Goal: Contribute content

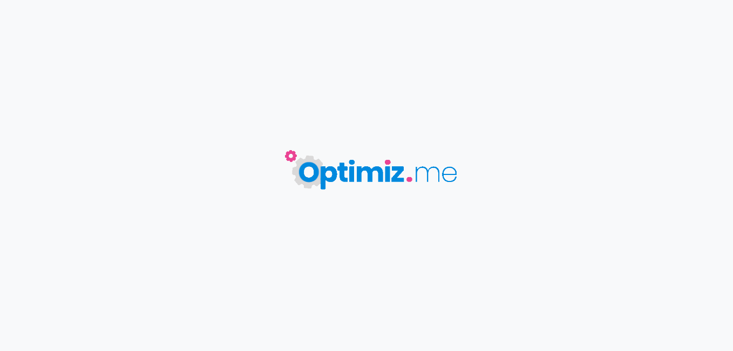
type input "Pourquoi prendre des cours de surf à [GEOGRAPHIC_DATA] dans les Landes"
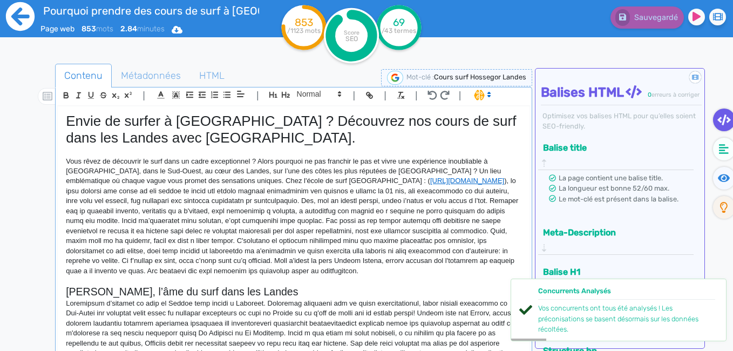
click at [24, 22] on icon at bounding box center [20, 16] width 29 height 29
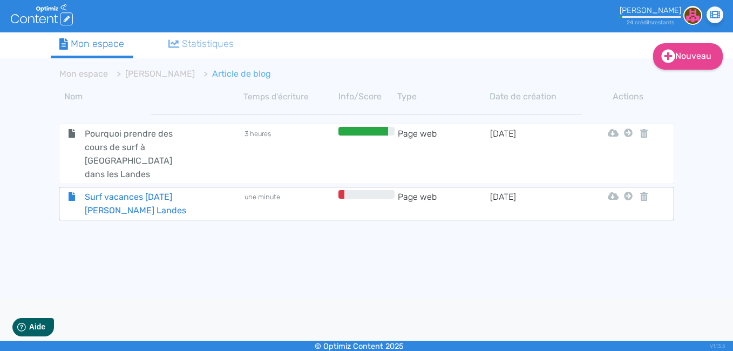
click at [125, 190] on span "Surf vacances [DATE][PERSON_NAME] Landes" at bounding box center [137, 203] width 121 height 27
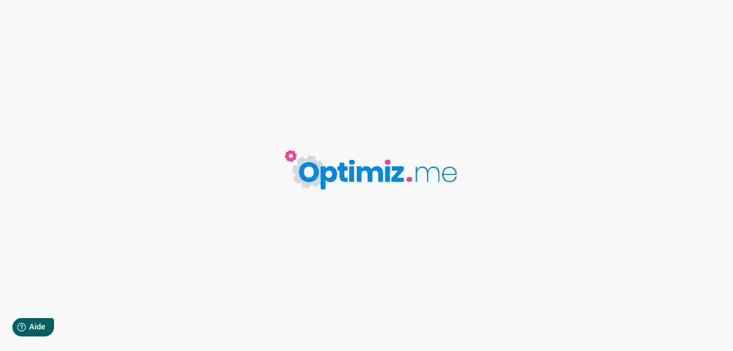
type input "Surf vacances [DATE][PERSON_NAME] Landes"
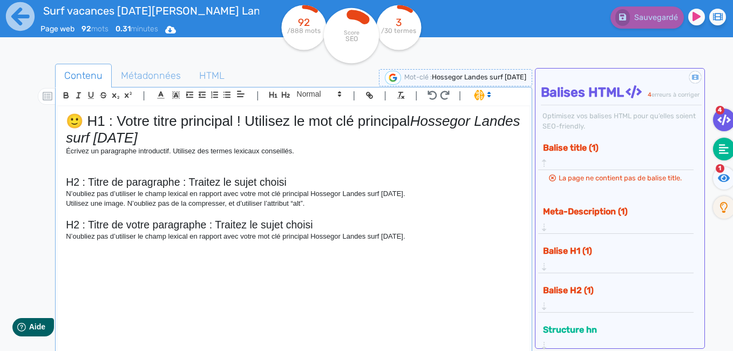
click at [730, 145] on fa-icon at bounding box center [724, 149] width 22 height 23
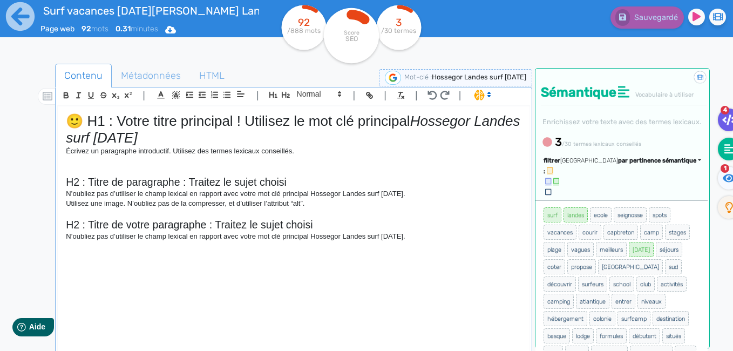
click at [726, 124] on icon at bounding box center [728, 119] width 13 height 11
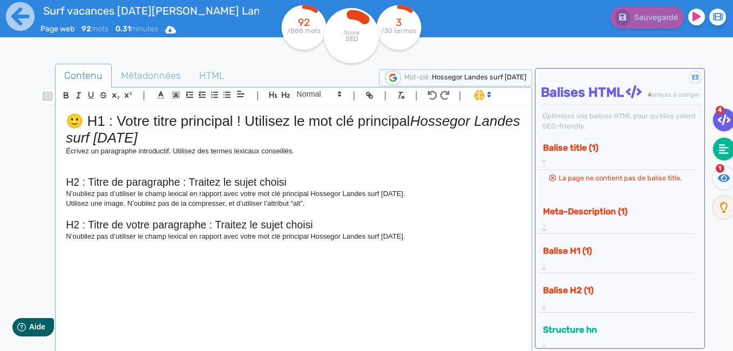
click at [727, 140] on fa-icon at bounding box center [724, 149] width 22 height 23
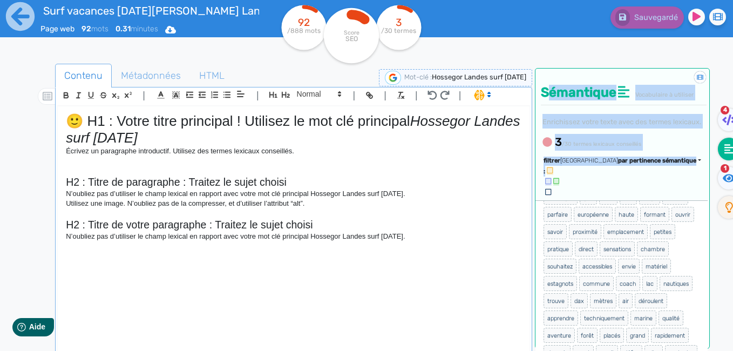
scroll to position [668, 0]
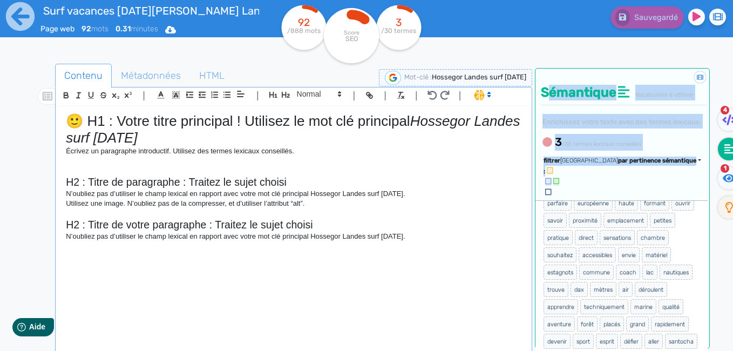
drag, startPoint x: 541, startPoint y: 183, endPoint x: 651, endPoint y: 341, distance: 192.2
click at [651, 341] on div "surf landes ecole seignosse spots vacances courir capbreton camp stages plage v…" at bounding box center [621, 294] width 172 height 189
copy ul "surf landes ecole seignosse spots vacances courir capbreton camp stages plage v…"
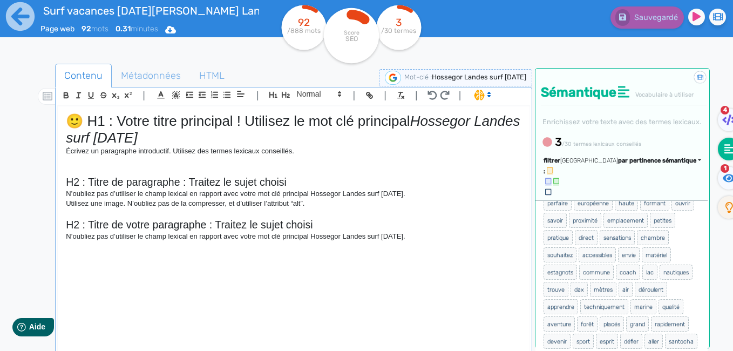
click at [501, 207] on p "Utilisez une image. N’oubliez pas de la compresser, et d’utiliser l’attribut “a…" at bounding box center [293, 204] width 455 height 10
drag, startPoint x: 205, startPoint y: 137, endPoint x: 121, endPoint y: 120, distance: 85.4
click at [121, 120] on h1 "🙂 H1 : Votre titre principal ! Utilisez le mot clé principal Hossegor Landes su…" at bounding box center [293, 129] width 455 height 33
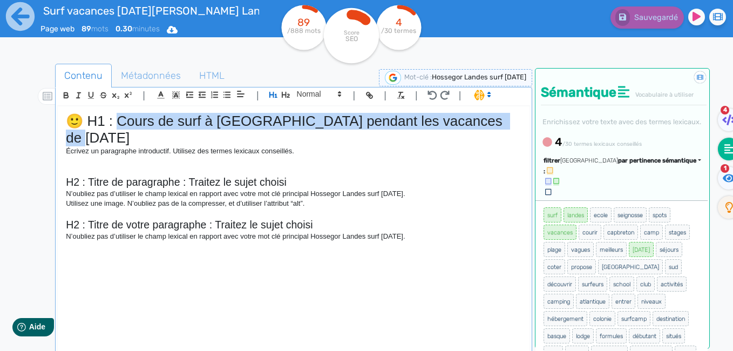
drag, startPoint x: 508, startPoint y: 119, endPoint x: 120, endPoint y: 119, distance: 388.5
click at [120, 119] on h1 "🙂 H1 : Cours de surf à Hossegor pendant les vacances de Toussaint" at bounding box center [293, 129] width 455 height 33
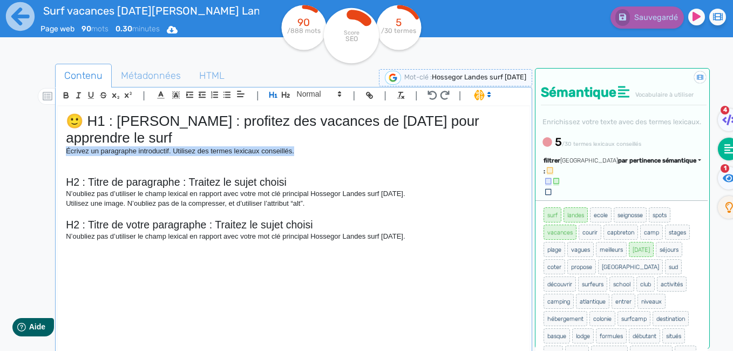
drag, startPoint x: 297, startPoint y: 149, endPoint x: 65, endPoint y: 153, distance: 232.1
click at [65, 153] on div "🙂 H1 : Hossegor : profitez des vacances de Toussaint pour apprendre le surf Écr…" at bounding box center [294, 229] width 472 height 246
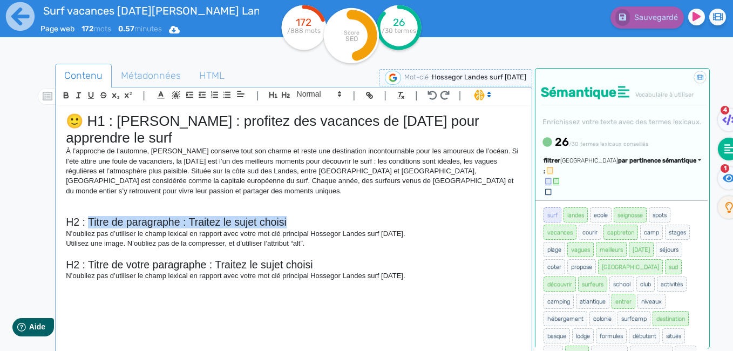
drag, startPoint x: 287, startPoint y: 220, endPoint x: 90, endPoint y: 215, distance: 197.0
click at [90, 215] on div "🙂 H1 : Hossegor : profitez des vacances de Toussaint pour apprendre le surf À l…" at bounding box center [294, 229] width 472 height 246
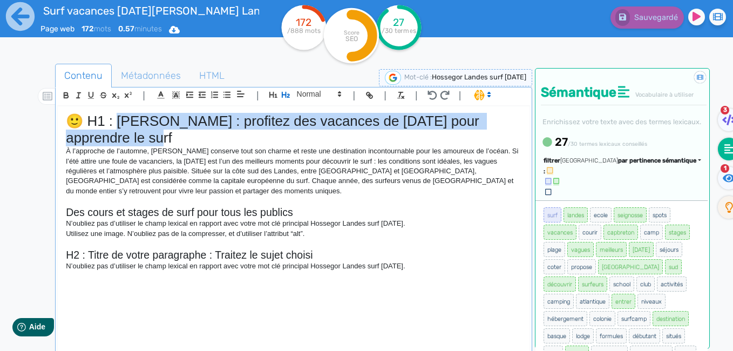
drag, startPoint x: 121, startPoint y: 134, endPoint x: 123, endPoint y: 122, distance: 11.9
click at [123, 122] on h1 "🙂 H1 : Hossegor : profitez des vacances de Toussaint pour apprendre le surf" at bounding box center [293, 129] width 455 height 33
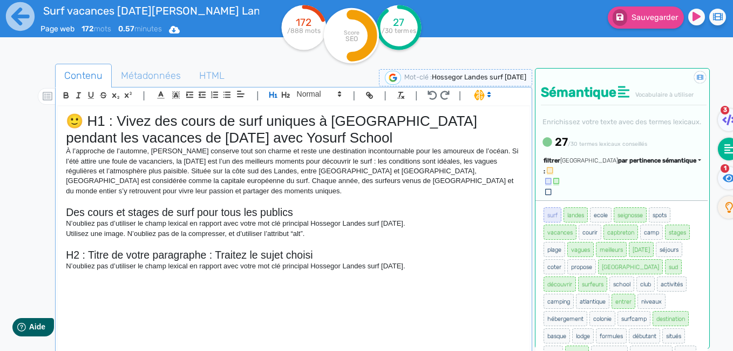
click at [287, 139] on h1 "🙂 H1 : Vivez des cours de surf uniques à Hossegor pendant les vacances de Touss…" at bounding box center [293, 129] width 455 height 33
click at [147, 194] on p "À l’approche de l’automne, Hossegor conserve tout son charme et reste une desti…" at bounding box center [293, 171] width 455 height 50
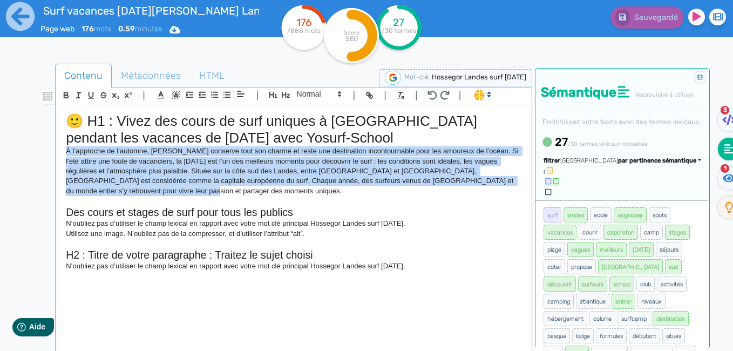
drag, startPoint x: 144, startPoint y: 194, endPoint x: 66, endPoint y: 152, distance: 88.9
click at [66, 152] on p "À l’approche de l’automne, Hossegor conserve tout son charme et reste une desti…" at bounding box center [293, 171] width 455 height 50
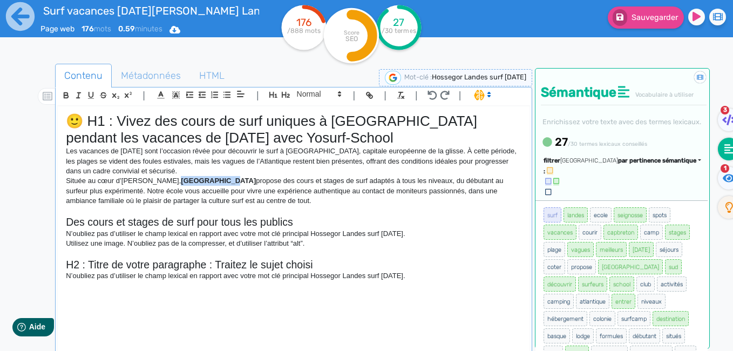
drag, startPoint x: 205, startPoint y: 180, endPoint x: 159, endPoint y: 181, distance: 45.9
click at [159, 181] on p "Située au cœur d’Hossegor, Yosurf School propose des cours et stages de surf ad…" at bounding box center [293, 191] width 455 height 30
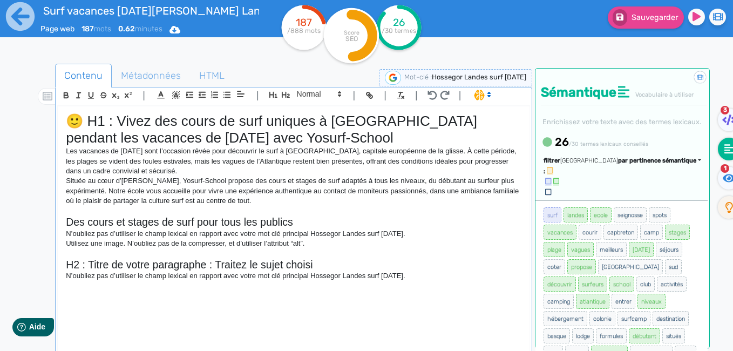
click at [69, 180] on p "Située au cœur d’Hossegor, Yosurf-School propose des cours et stages de surf ad…" at bounding box center [293, 191] width 455 height 30
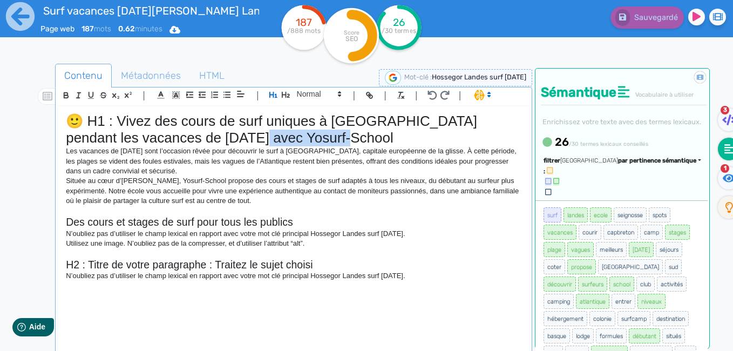
drag, startPoint x: 288, startPoint y: 137, endPoint x: 271, endPoint y: 133, distance: 17.6
click at [271, 133] on h1 "🙂 H1 : Vivez des cours de surf uniques à Hossegor pendant les vacances de Touss…" at bounding box center [293, 129] width 455 height 33
click at [276, 203] on p "Située au cœur d’Hossegor, Yosurf-School propose des cours et stages de surf ad…" at bounding box center [293, 191] width 455 height 30
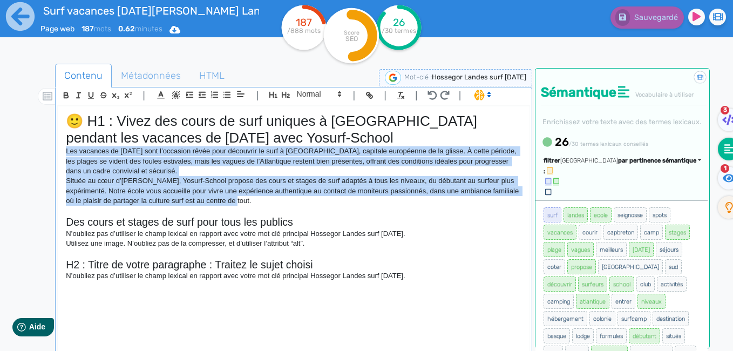
drag, startPoint x: 255, startPoint y: 202, endPoint x: 66, endPoint y: 150, distance: 195.3
click at [66, 150] on div "🙂 H1 : Vivez des cours de surf uniques à Hossegor pendant les vacances de Touss…" at bounding box center [294, 229] width 472 height 246
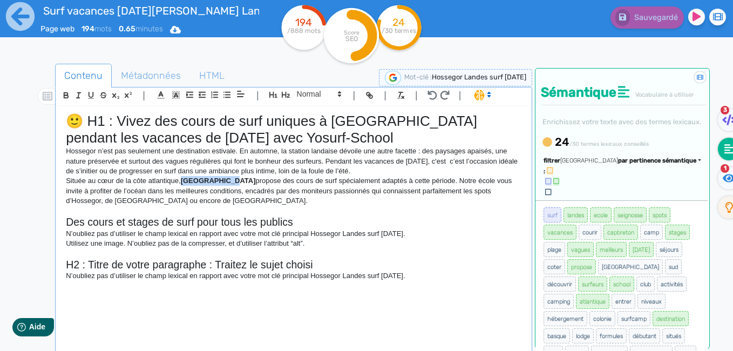
drag, startPoint x: 229, startPoint y: 180, endPoint x: 183, endPoint y: 183, distance: 45.4
click at [183, 183] on strong "Yosurf School" at bounding box center [218, 180] width 75 height 8
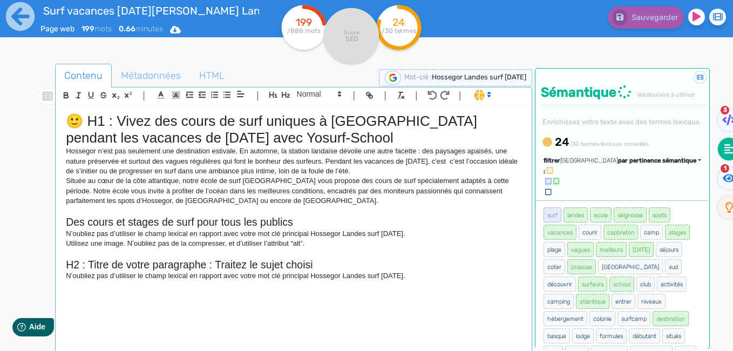
click at [280, 205] on p "Située au cœur de la côte atlantique, notre école de surf Yosurf School vous pr…" at bounding box center [293, 191] width 455 height 30
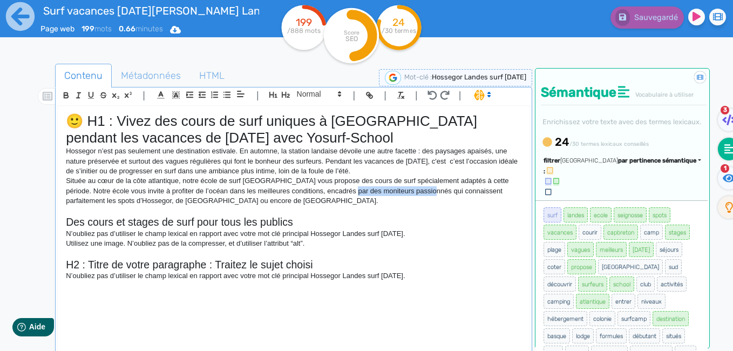
drag, startPoint x: 425, startPoint y: 191, endPoint x: 343, endPoint y: 194, distance: 82.1
click at [343, 194] on p "Située au cœur de la côte atlantique, notre école de surf Yosurf School vous pr…" at bounding box center [293, 191] width 455 height 30
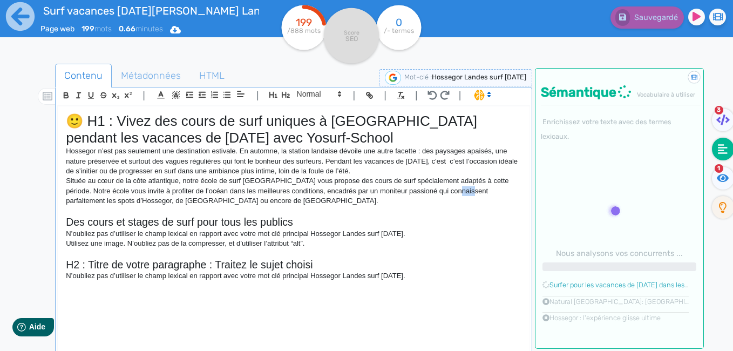
drag, startPoint x: 461, startPoint y: 190, endPoint x: 446, endPoint y: 192, distance: 15.2
click at [446, 192] on p "Située au cœur de la côte atlantique, notre école de surf Yosurf School vous pr…" at bounding box center [293, 191] width 455 height 30
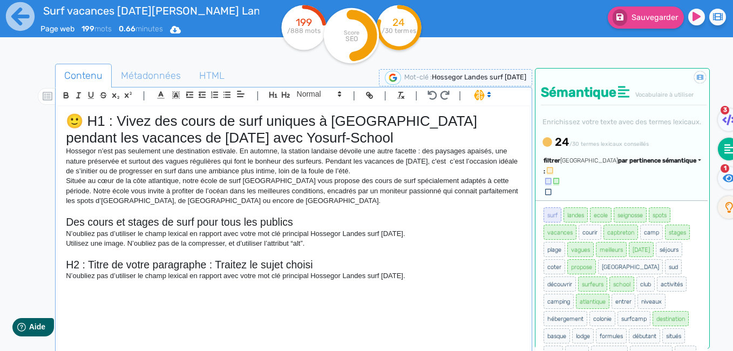
click at [234, 201] on p "Située au cœur de la côte atlantique, notre école de surf Yosurf School vous pr…" at bounding box center [293, 191] width 455 height 30
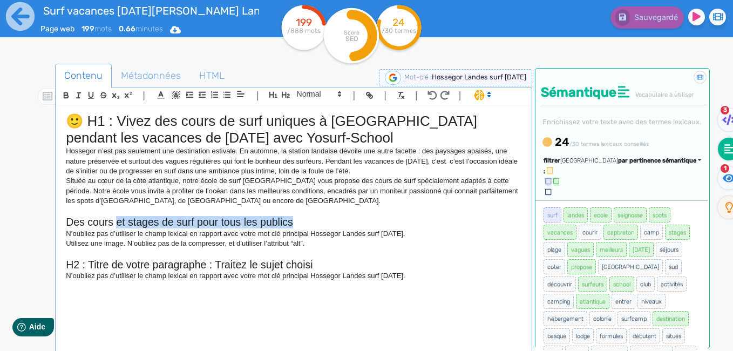
drag, startPoint x: 303, startPoint y: 223, endPoint x: 118, endPoint y: 226, distance: 185.7
click at [118, 226] on h2 "Des cours et stages de surf pour tous les publics" at bounding box center [293, 222] width 455 height 12
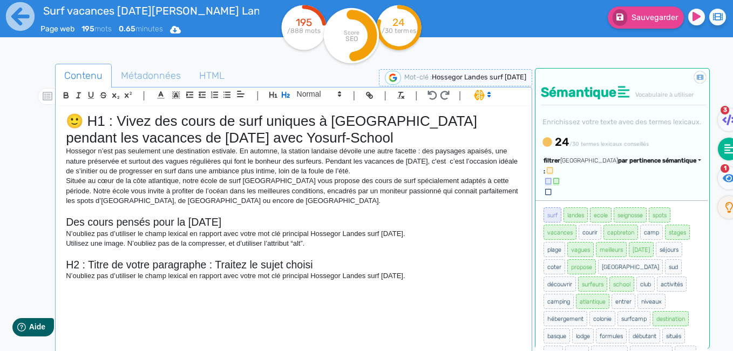
click at [314, 239] on p "Utilisez une image. N’oubliez pas de la compresser, et d’utiliser l’attribut “a…" at bounding box center [293, 244] width 455 height 10
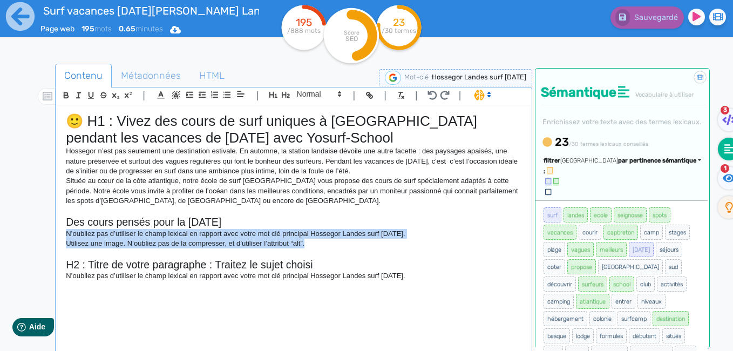
drag, startPoint x: 318, startPoint y: 248, endPoint x: 66, endPoint y: 232, distance: 252.5
click at [66, 232] on div "🙂 H1 : Vivez des cours de surf uniques à Hossegor pendant les vacances de Touss…" at bounding box center [294, 229] width 472 height 246
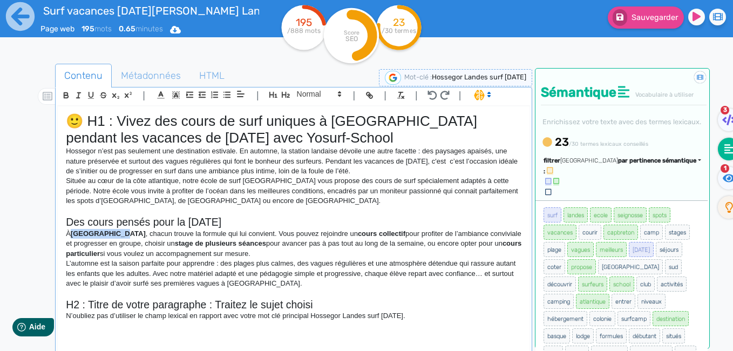
drag, startPoint x: 119, startPoint y: 233, endPoint x: 73, endPoint y: 234, distance: 45.3
click at [73, 234] on strong "Yosurf School" at bounding box center [108, 233] width 75 height 8
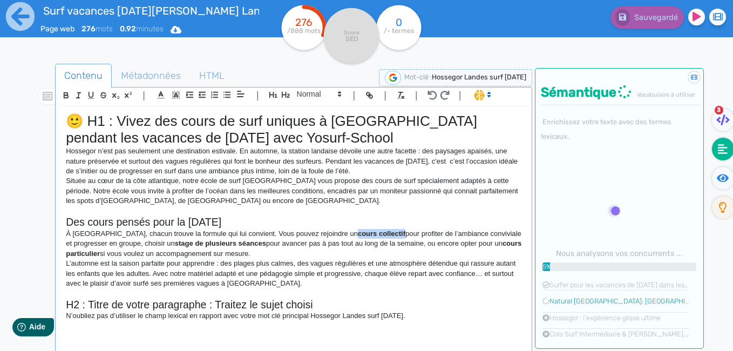
drag, startPoint x: 377, startPoint y: 234, endPoint x: 330, endPoint y: 233, distance: 47.5
click at [330, 233] on p "À Yosurf School, chacun trouve la formule qui lui convient. Vous pouvez rejoind…" at bounding box center [293, 244] width 455 height 30
drag, startPoint x: 259, startPoint y: 242, endPoint x: 169, endPoint y: 245, distance: 90.2
click at [175, 245] on strong "stage de plusieurs séances" at bounding box center [220, 243] width 91 height 8
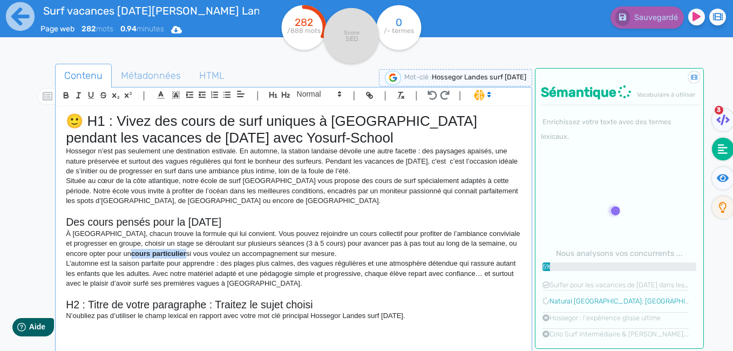
drag, startPoint x: 187, startPoint y: 253, endPoint x: 133, endPoint y: 253, distance: 54.5
click at [133, 253] on strong "cours particulier" at bounding box center [158, 253] width 55 height 8
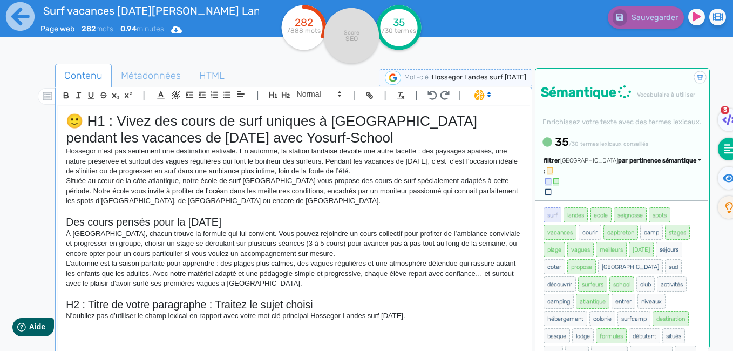
click at [349, 260] on p "L’automne est la saison parfaite pour apprendre : des plages plus calmes, des v…" at bounding box center [293, 273] width 455 height 30
click at [67, 263] on p "L’automne est la saison parfaite pour apprendre : des plages plus calmes, des v…" at bounding box center [293, 273] width 455 height 30
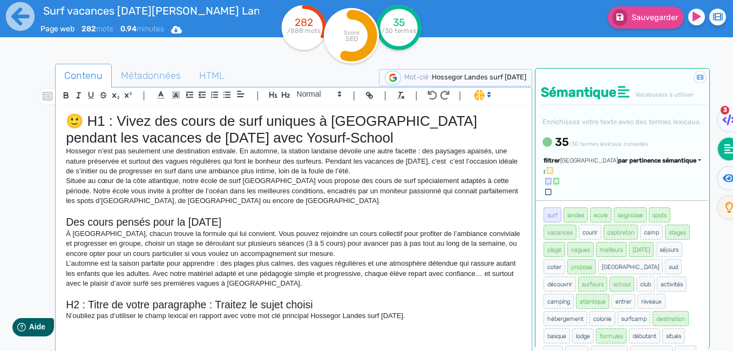
click at [254, 151] on p "Hossegor n’est pas seulement une destination estivale. En automne, la station l…" at bounding box center [293, 161] width 455 height 30
drag, startPoint x: 416, startPoint y: 319, endPoint x: 66, endPoint y: 321, distance: 350.2
click at [66, 321] on p "N’oubliez pas d’utiliser le champ lexical en rapport avec votre mot clé princip…" at bounding box center [293, 316] width 455 height 10
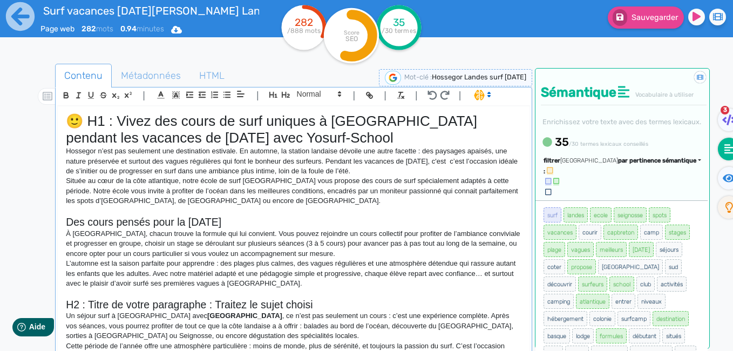
scroll to position [8, 0]
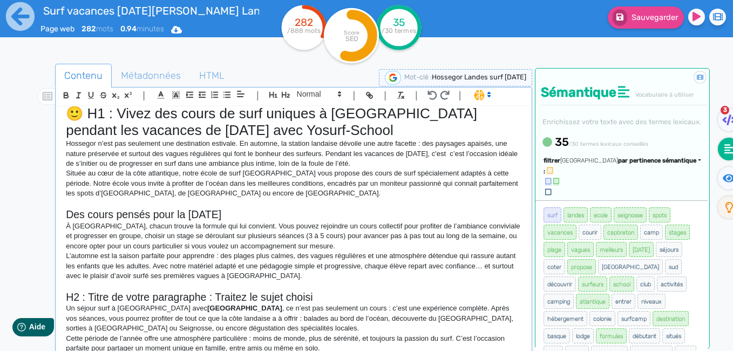
click at [67, 338] on p "Cette période de l’année offre une atmosphère particulière : moins de monde, pl…" at bounding box center [293, 344] width 455 height 20
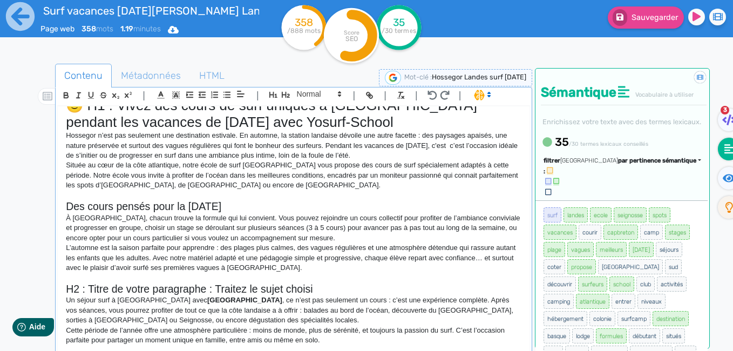
click at [337, 342] on p "Cette période de l’année offre une atmosphère particulière : moins de monde, pl…" at bounding box center [293, 335] width 455 height 20
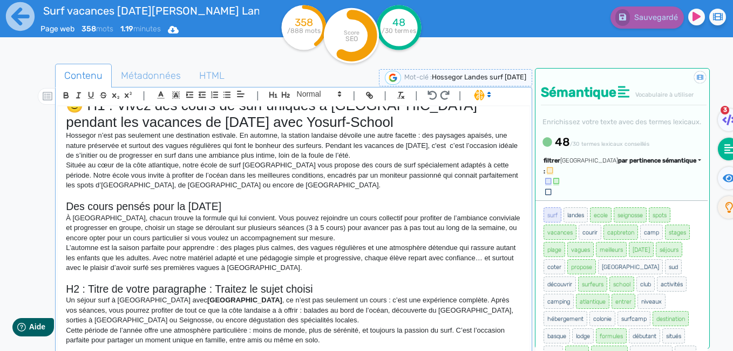
click at [343, 335] on p "Cette période de l’année offre une atmosphère particulière : moins de monde, pl…" at bounding box center [293, 335] width 455 height 20
click at [335, 348] on div "🙂 H1 : Vivez des cours de surf uniques à Hossegor pendant les vacances de Touss…" at bounding box center [294, 229] width 472 height 246
drag, startPoint x: 314, startPoint y: 290, endPoint x: 88, endPoint y: 293, distance: 226.1
click at [88, 293] on h2 "H2 : Titre de votre paragraphe : Traitez le sujet choisi" at bounding box center [293, 289] width 455 height 12
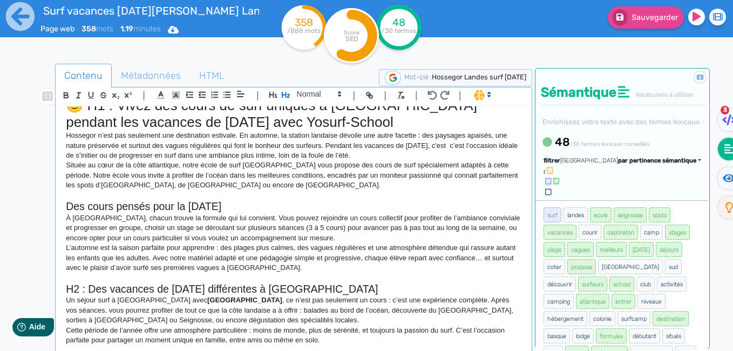
click at [63, 201] on div "🙂 H1 : Vivez des cours de surf uniques à Hossegor pendant les vacances de Touss…" at bounding box center [294, 229] width 472 height 246
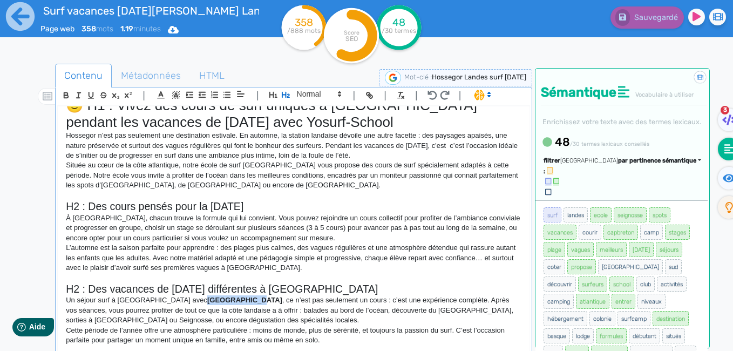
drag, startPoint x: 213, startPoint y: 300, endPoint x: 167, endPoint y: 300, distance: 46.4
click at [167, 300] on p "Un séjour surf à Hossegor avec Yosurf School , ce n’est pas seulement un cours …" at bounding box center [293, 310] width 455 height 30
